Goal: Browse casually

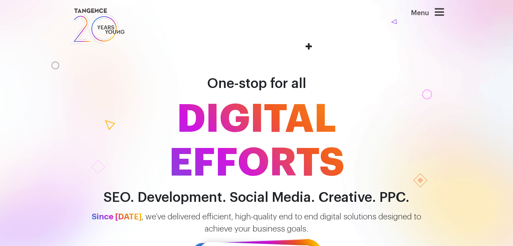
click at [438, 18] on div "Menu" at bounding box center [417, 16] width 54 height 18
click at [438, 11] on icon at bounding box center [439, 12] width 9 height 11
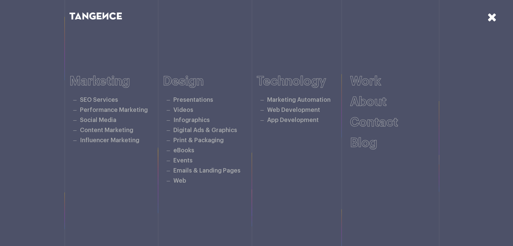
click at [490, 23] on link at bounding box center [491, 17] width 9 height 13
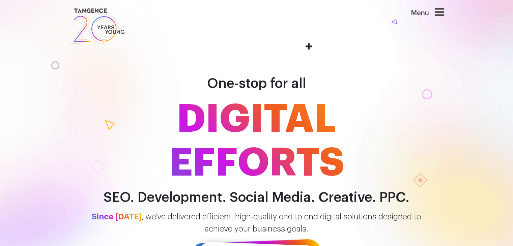
click at [439, 15] on icon at bounding box center [439, 12] width 9 height 11
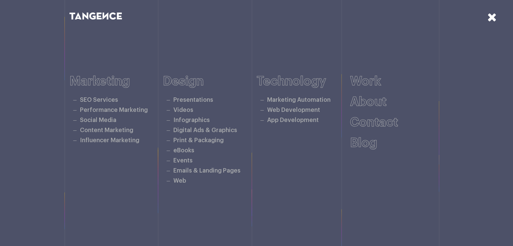
click at [493, 19] on icon at bounding box center [491, 17] width 9 height 12
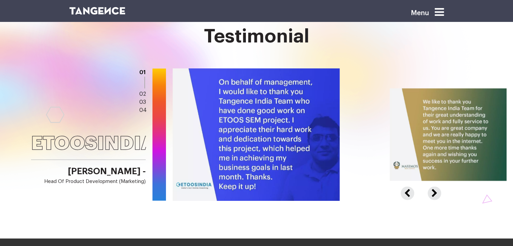
scroll to position [1092, 0]
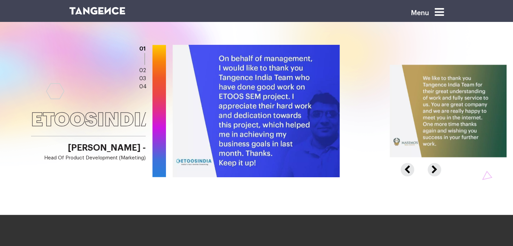
click at [433, 165] on button "Next" at bounding box center [434, 166] width 12 height 6
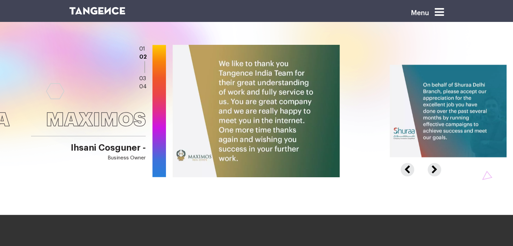
click at [433, 165] on button "Next" at bounding box center [434, 166] width 12 height 6
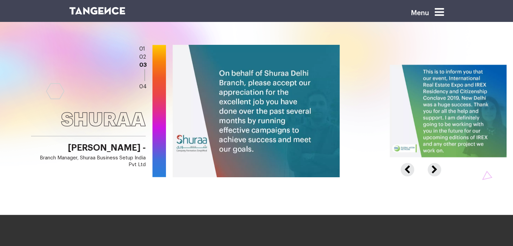
click at [433, 165] on button "Next" at bounding box center [434, 166] width 12 height 6
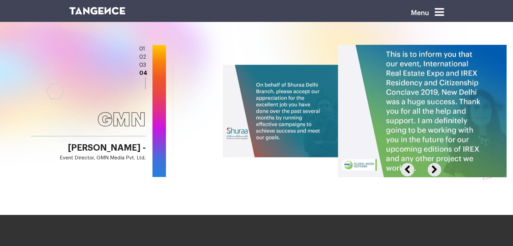
click at [433, 165] on button "Next" at bounding box center [434, 166] width 12 height 6
click at [408, 169] on button "Previous" at bounding box center [412, 166] width 22 height 6
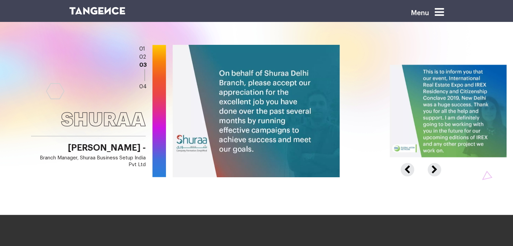
click at [408, 169] on button "Previous" at bounding box center [412, 166] width 22 height 6
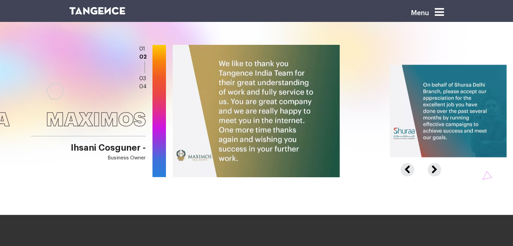
click at [408, 169] on button "Previous" at bounding box center [412, 166] width 22 height 6
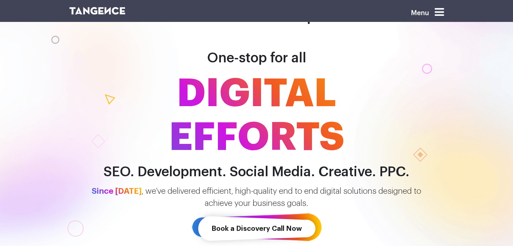
scroll to position [0, 0]
